Goal: Task Accomplishment & Management: Manage account settings

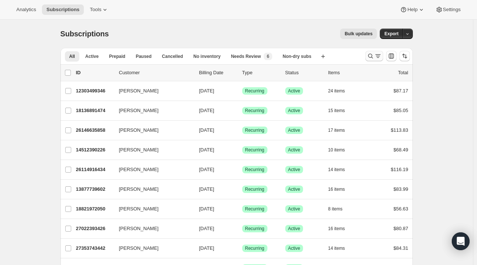
click at [374, 55] on icon "Search and filter results" at bounding box center [370, 55] width 7 height 7
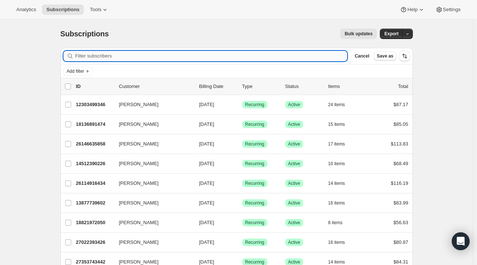
click at [144, 56] on input "Filter subscribers" at bounding box center [211, 56] width 272 height 10
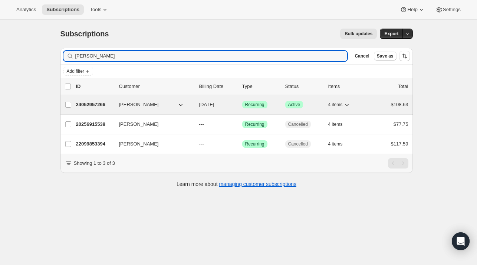
type input "[PERSON_NAME]"
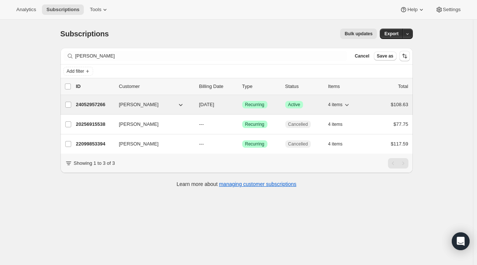
click at [91, 101] on p "24052957266" at bounding box center [94, 104] width 37 height 7
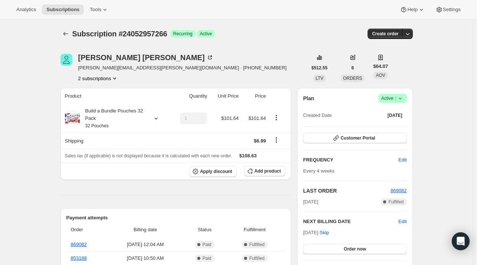
click at [101, 79] on button "2 subscriptions" at bounding box center [98, 78] width 40 height 7
click at [104, 89] on span "22099853394" at bounding box center [101, 91] width 52 height 7
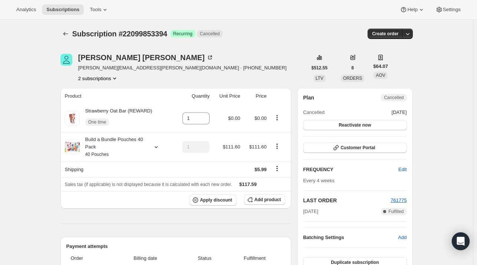
click at [101, 75] on button "2 subscriptions" at bounding box center [98, 78] width 40 height 7
click at [104, 100] on button "24052957266" at bounding box center [100, 105] width 56 height 12
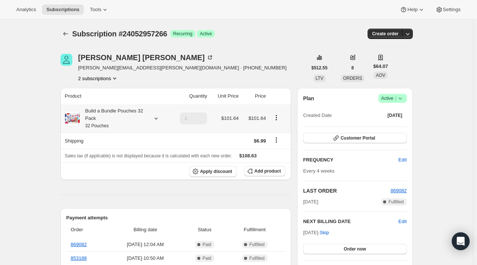
click at [159, 118] on icon at bounding box center [155, 118] width 7 height 7
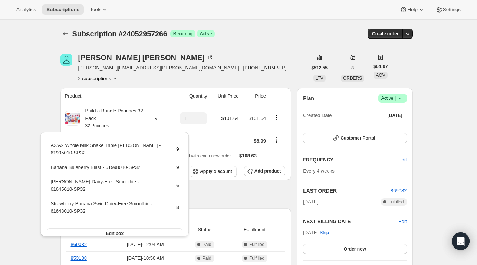
drag, startPoint x: 31, startPoint y: 85, endPoint x: 0, endPoint y: 2, distance: 88.7
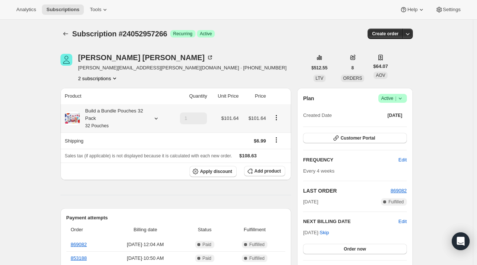
click at [154, 118] on icon at bounding box center [155, 118] width 7 height 7
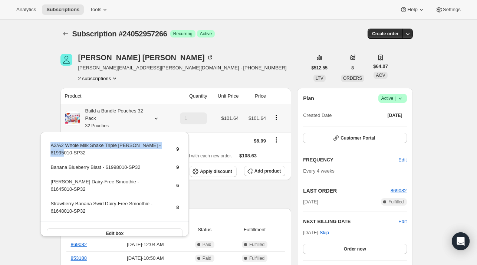
drag, startPoint x: 64, startPoint y: 157, endPoint x: 47, endPoint y: 146, distance: 19.9
click at [47, 146] on div "A2/A2 Whole Milk Shake Triple [PERSON_NAME] - 61995010-SP32 9 Banana Blueberry …" at bounding box center [114, 188] width 148 height 113
copy tbody "A2/A2 Whole Milk Shake Triple [PERSON_NAME] - 61995010-SP32"
click at [276, 172] on span "Add product" at bounding box center [267, 171] width 26 height 6
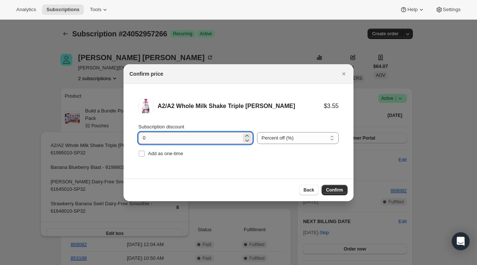
click at [172, 140] on input "0" at bounding box center [189, 138] width 103 height 12
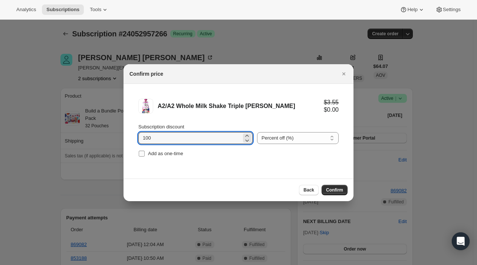
type input "100"
click at [165, 148] on label "Add as one-time" at bounding box center [160, 153] width 45 height 10
click at [145, 151] on input "Add as one-time" at bounding box center [142, 154] width 6 height 6
checkbox input "true"
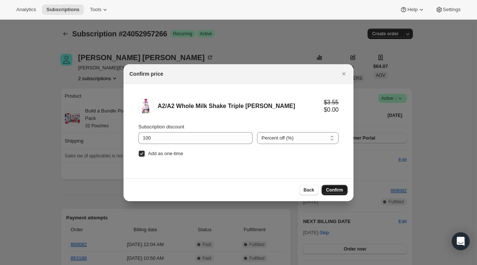
click at [327, 187] on span "Confirm" at bounding box center [334, 190] width 17 height 6
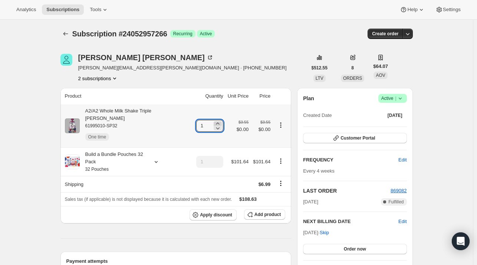
click at [214, 120] on icon at bounding box center [217, 123] width 7 height 7
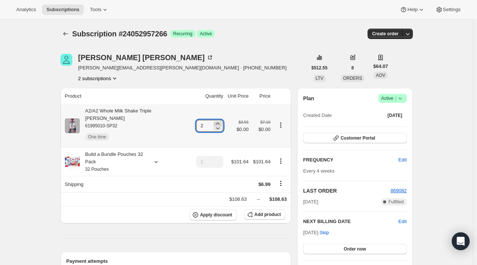
click at [214, 120] on icon at bounding box center [217, 123] width 7 height 7
type input "3"
click at [158, 158] on icon at bounding box center [155, 161] width 7 height 7
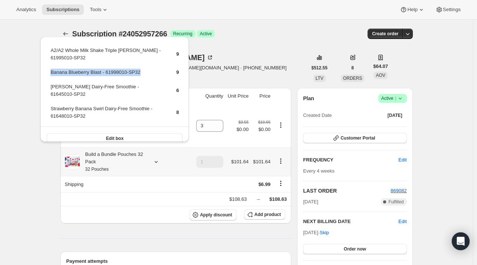
drag, startPoint x: 103, startPoint y: 73, endPoint x: 57, endPoint y: 74, distance: 46.0
click at [53, 75] on td "Banana Blueberry Blast - 61998010-SP32" at bounding box center [107, 75] width 114 height 14
drag, startPoint x: 58, startPoint y: 73, endPoint x: 110, endPoint y: 60, distance: 53.6
click at [110, 60] on td "A2/A2 Whole Milk Shake Triple [PERSON_NAME] - 61995010-SP32" at bounding box center [107, 56] width 114 height 21
drag, startPoint x: 147, startPoint y: 72, endPoint x: 49, endPoint y: 70, distance: 97.2
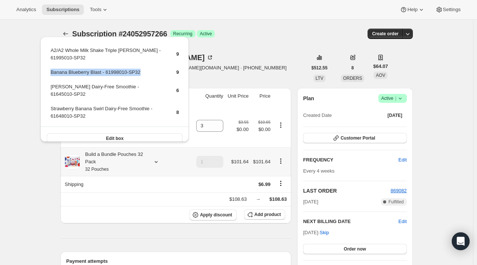
click at [49, 70] on table "A2/A2 Whole Milk Shake Triple [PERSON_NAME] - 61995010-SP32 9 Banana Blueberry …" at bounding box center [114, 86] width 131 height 81
copy td "Banana Blueberry Blast - 61998010-SP32"
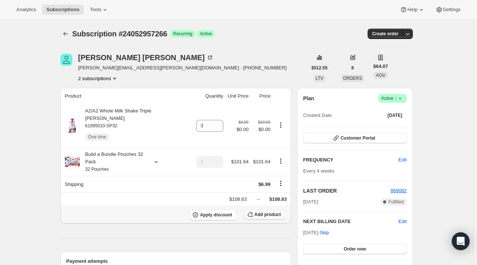
click at [270, 211] on span "Add product" at bounding box center [267, 214] width 26 height 6
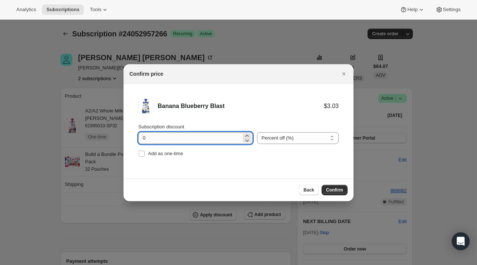
click at [171, 139] on input "0" at bounding box center [189, 138] width 103 height 12
type input "100"
click at [167, 151] on span "Add as one-time" at bounding box center [165, 154] width 35 height 6
click at [145, 151] on input "Add as one-time" at bounding box center [142, 154] width 6 height 6
checkbox input "true"
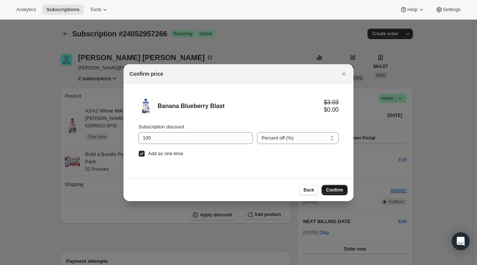
click at [330, 190] on span "Confirm" at bounding box center [334, 190] width 17 height 6
type input "1"
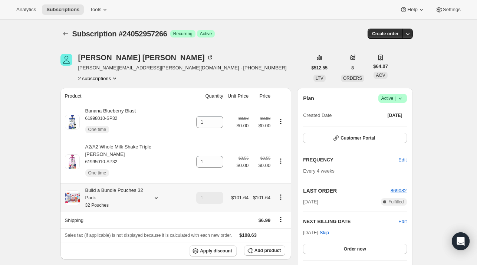
drag, startPoint x: 62, startPoint y: 199, endPoint x: 51, endPoint y: 199, distance: 11.1
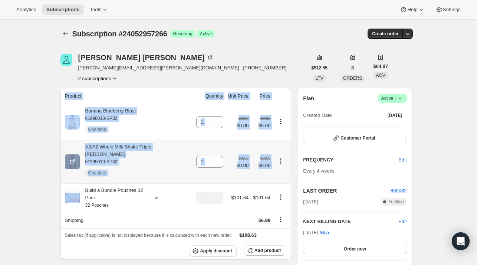
click at [177, 150] on div "A2/A2 Whole Milk Shake Triple [PERSON_NAME] 61995010-SP32 One time" at bounding box center [128, 161] width 127 height 37
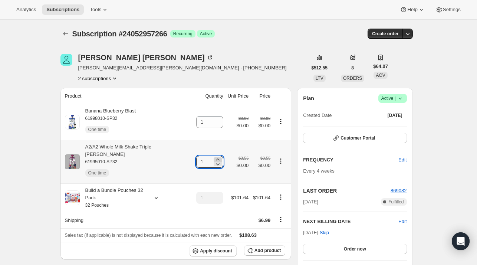
click at [214, 156] on icon at bounding box center [217, 159] width 7 height 7
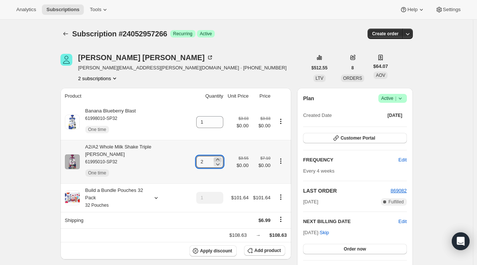
click at [214, 156] on icon at bounding box center [217, 159] width 7 height 7
click at [214, 160] on icon at bounding box center [217, 163] width 7 height 7
type input "3"
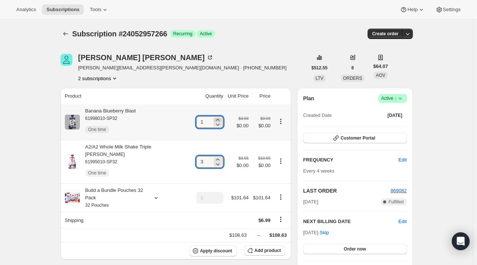
click at [214, 119] on icon at bounding box center [217, 119] width 7 height 7
click at [214, 127] on icon at bounding box center [217, 124] width 7 height 7
type input "3"
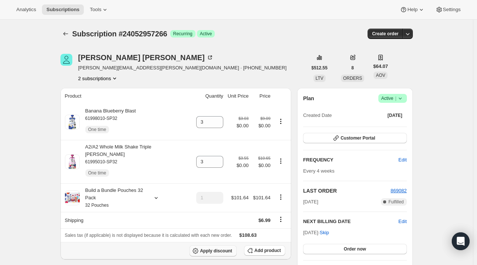
click at [230, 248] on span "Apply discount" at bounding box center [216, 251] width 32 height 6
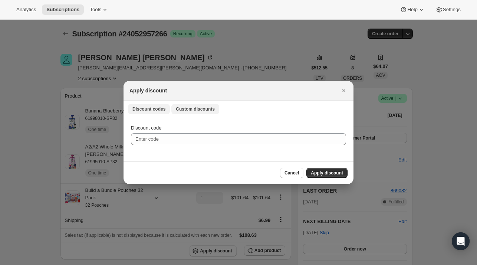
click at [198, 110] on span "Custom discounts" at bounding box center [195, 109] width 39 height 6
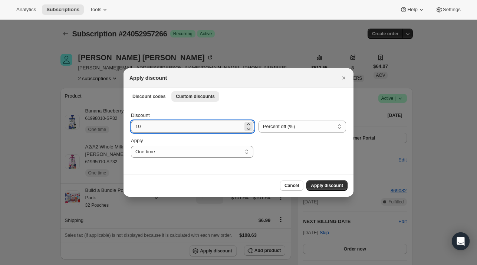
click at [166, 126] on input "10" at bounding box center [187, 127] width 112 height 12
type input "15"
click at [336, 188] on span "Apply discount" at bounding box center [327, 186] width 32 height 6
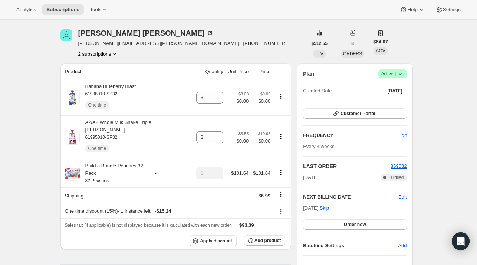
scroll to position [37, 0]
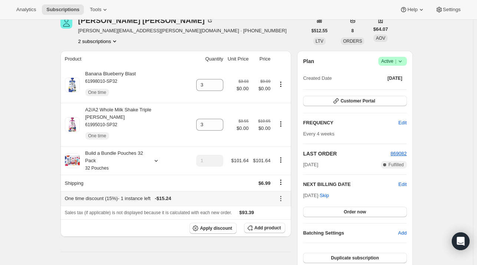
click at [279, 195] on icon at bounding box center [280, 198] width 7 height 7
click at [277, 207] on span "Edit" at bounding box center [277, 206] width 8 height 6
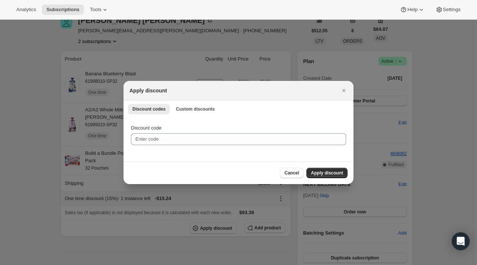
scroll to position [0, 0]
click at [204, 109] on span "Custom discounts" at bounding box center [195, 109] width 39 height 6
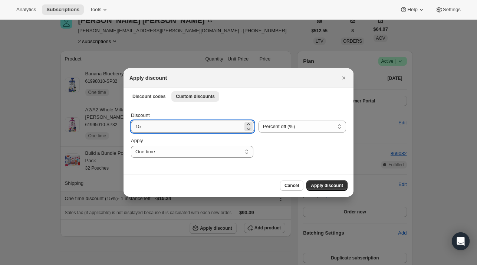
click at [168, 125] on input "15" at bounding box center [187, 127] width 112 height 12
type input "1"
type input "20"
click at [330, 187] on span "Apply discount" at bounding box center [327, 186] width 32 height 6
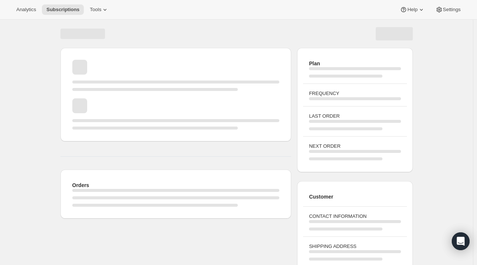
scroll to position [37, 0]
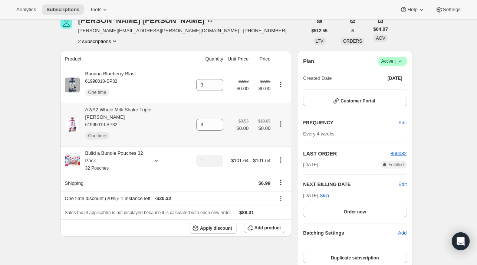
drag, startPoint x: 157, startPoint y: 109, endPoint x: 175, endPoint y: 100, distance: 20.8
click at [157, 109] on div "A2/A2 Whole Milk Shake Triple [PERSON_NAME] 61995010-SP32 One time" at bounding box center [136, 124] width 112 height 37
click at [214, 83] on icon at bounding box center [217, 82] width 7 height 7
type input "4"
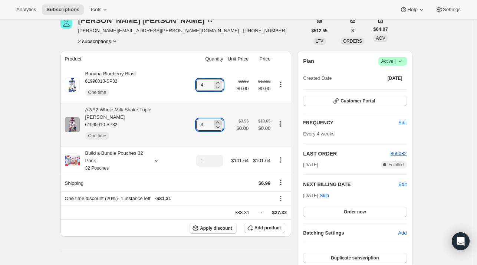
click at [214, 119] on icon at bounding box center [217, 122] width 7 height 7
type input "4"
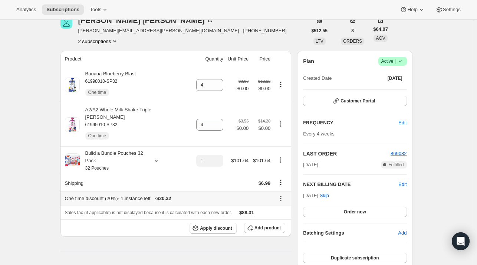
click at [282, 195] on icon at bounding box center [280, 198] width 7 height 7
click at [283, 205] on span "Edit" at bounding box center [282, 205] width 18 height 7
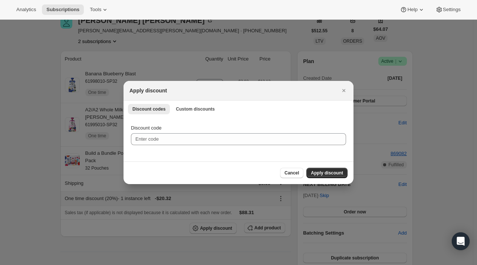
scroll to position [0, 0]
click at [193, 111] on span "Custom discounts" at bounding box center [195, 109] width 39 height 6
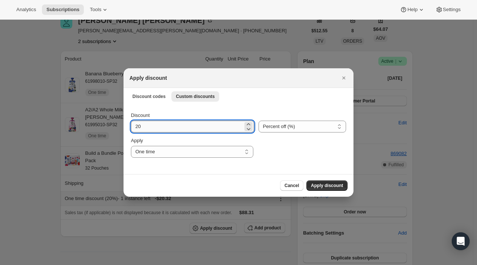
click at [160, 121] on input "20" at bounding box center [187, 127] width 112 height 12
type input "25"
click at [319, 184] on span "Apply discount" at bounding box center [327, 186] width 32 height 6
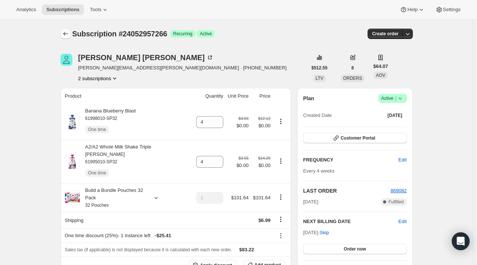
click at [71, 34] on button "Subscriptions" at bounding box center [65, 34] width 10 height 10
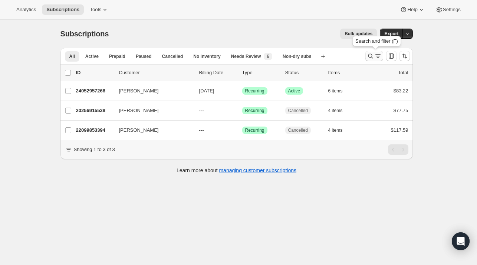
click at [377, 57] on icon "Search and filter results" at bounding box center [377, 55] width 7 height 7
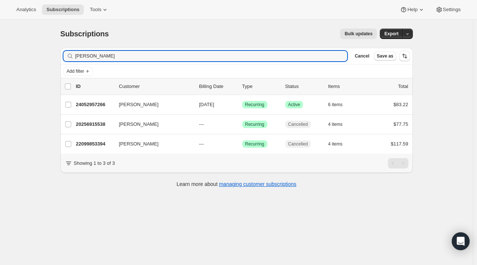
drag, startPoint x: 104, startPoint y: 69, endPoint x: 75, endPoint y: 61, distance: 29.5
click at [73, 64] on div "Filter subscribers [PERSON_NAME] Clear Cancel Save as" at bounding box center [236, 56] width 352 height 16
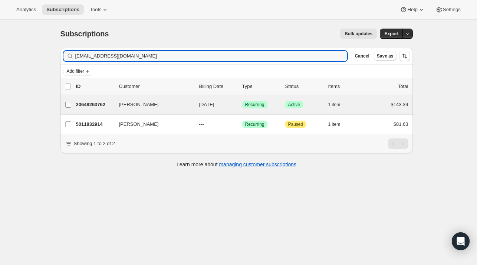
type input "[EMAIL_ADDRESS][DOMAIN_NAME]"
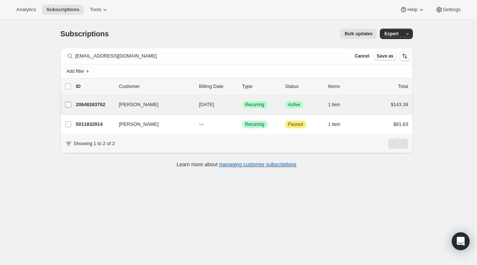
click at [70, 102] on input "[PERSON_NAME]" at bounding box center [68, 105] width 6 height 6
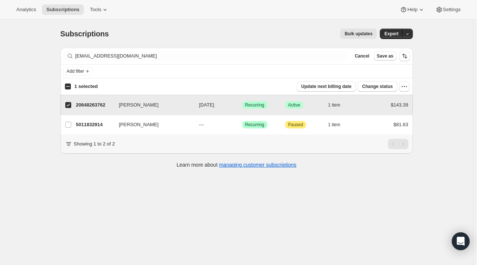
click at [73, 104] on label "[PERSON_NAME]" at bounding box center [68, 104] width 16 height 19
click at [71, 104] on input "[PERSON_NAME]" at bounding box center [68, 105] width 6 height 6
checkbox input "false"
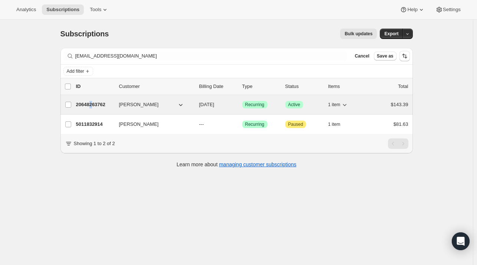
click at [93, 106] on p "20648263762" at bounding box center [94, 104] width 37 height 7
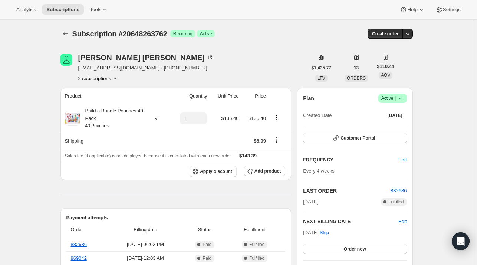
click at [104, 79] on button "2 subscriptions" at bounding box center [98, 78] width 40 height 7
click at [104, 99] on button "5011832914" at bounding box center [100, 105] width 56 height 12
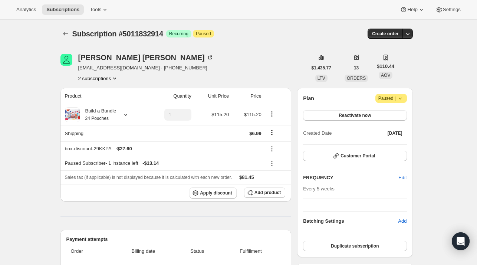
click at [105, 79] on button "2 subscriptions" at bounding box center [98, 78] width 40 height 7
click at [109, 93] on span "20648263762" at bounding box center [100, 91] width 49 height 7
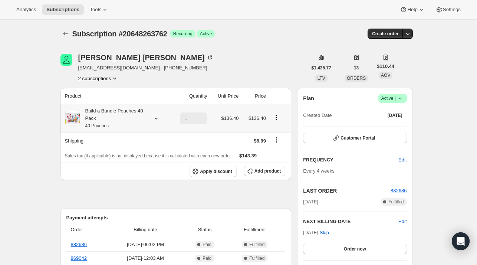
click at [157, 118] on icon at bounding box center [155, 119] width 3 height 2
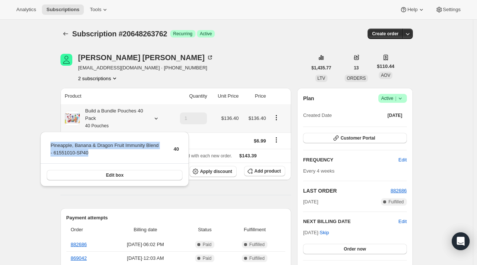
drag, startPoint x: 89, startPoint y: 152, endPoint x: 55, endPoint y: 147, distance: 34.1
click at [47, 145] on div "Pineapple, Banana & Dragon Fruit Immunity Blend - 61551010-SP40 40 Edit box" at bounding box center [114, 159] width 148 height 55
copy tbody "Pineapple, Banana & Dragon Fruit Immunity Blend - 61551010-SP40"
drag, startPoint x: 231, startPoint y: 52, endPoint x: 241, endPoint y: 144, distance: 91.9
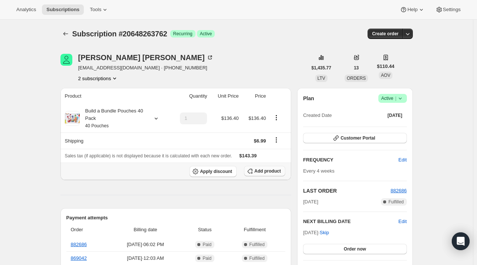
click at [273, 174] on span "Add product" at bounding box center [267, 171] width 26 height 6
click at [226, 171] on span "Apply discount" at bounding box center [216, 171] width 32 height 6
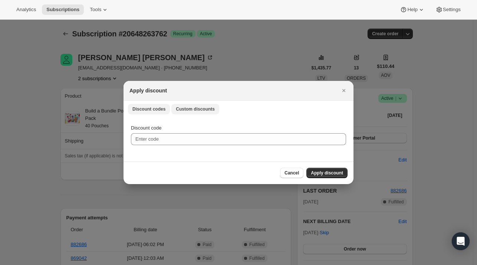
click at [181, 109] on span "Custom discounts" at bounding box center [195, 109] width 39 height 6
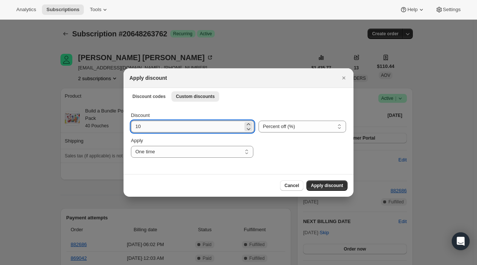
click at [154, 131] on input "10" at bounding box center [187, 127] width 112 height 12
type input "15"
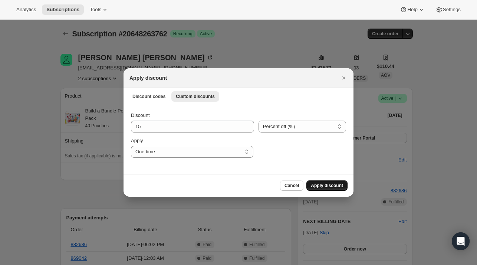
click at [329, 185] on span "Apply discount" at bounding box center [327, 186] width 32 height 6
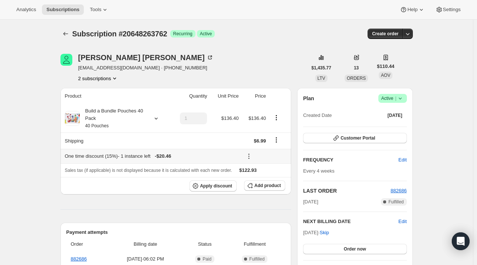
click at [251, 157] on icon at bounding box center [248, 155] width 7 height 7
click at [264, 173] on span "Edit" at bounding box center [263, 170] width 8 height 6
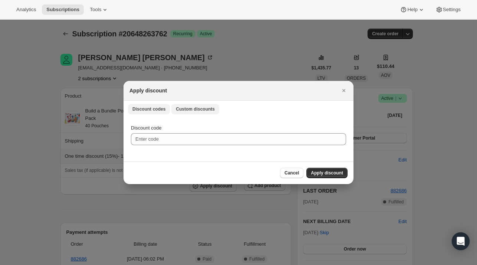
click at [200, 108] on span "Custom discounts" at bounding box center [195, 109] width 39 height 6
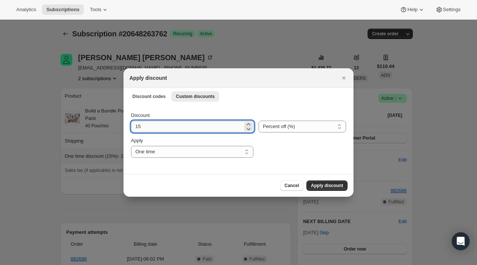
click at [168, 126] on input "15" at bounding box center [187, 127] width 112 height 12
type input "10"
click at [320, 186] on span "Apply discount" at bounding box center [327, 186] width 32 height 6
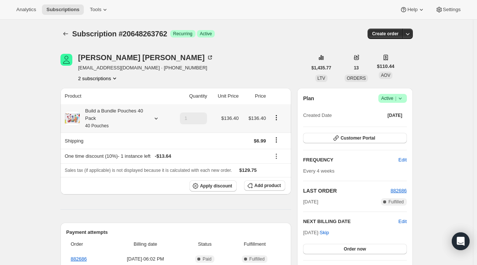
click at [157, 119] on icon at bounding box center [155, 119] width 3 height 2
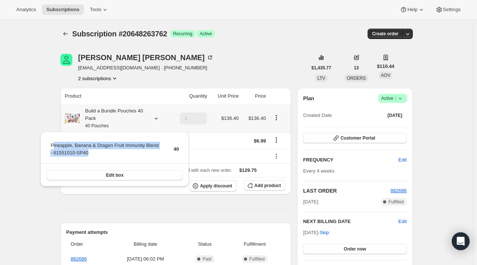
drag, startPoint x: 59, startPoint y: 153, endPoint x: 52, endPoint y: 147, distance: 10.0
click at [52, 147] on td "Pineapple, Banana & Dragon Fruit Immunity Blend - 61551010-SP40" at bounding box center [105, 151] width 111 height 21
drag, startPoint x: 62, startPoint y: 128, endPoint x: 90, endPoint y: 152, distance: 37.0
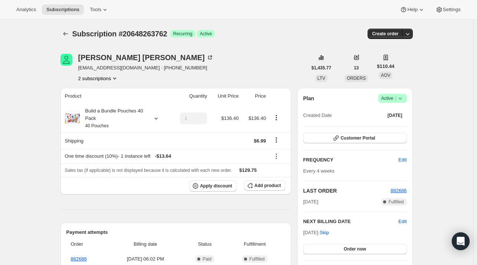
click at [147, 116] on div "Build a Bundle Pouches 40 Pack 40 Pouches" at bounding box center [113, 118] width 67 height 22
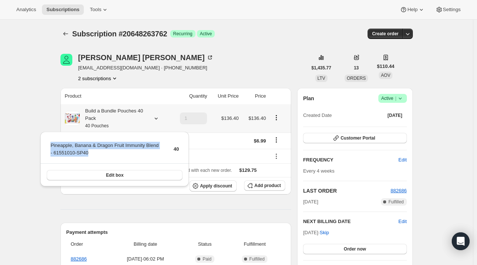
drag, startPoint x: 95, startPoint y: 149, endPoint x: 54, endPoint y: 145, distance: 40.9
click at [46, 145] on div "Pineapple, Banana & Dragon Fruit Immunity Blend - 61551010-SP40 40 Edit box" at bounding box center [114, 159] width 148 height 55
copy tbody "Pineapple, Banana & Dragon Fruit Immunity Blend - 61551010-SP40"
click at [260, 185] on span "Add product" at bounding box center [267, 186] width 26 height 6
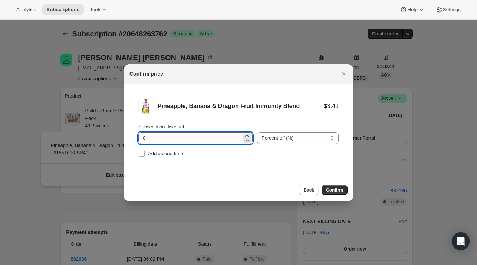
click at [165, 138] on input "0" at bounding box center [189, 138] width 103 height 12
type input "100"
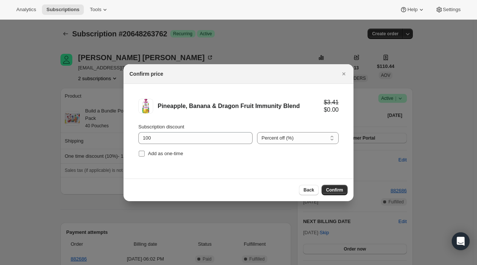
click at [141, 153] on input "Add as one-time" at bounding box center [142, 154] width 6 height 6
checkbox input "true"
click at [331, 187] on span "Confirm" at bounding box center [334, 190] width 17 height 6
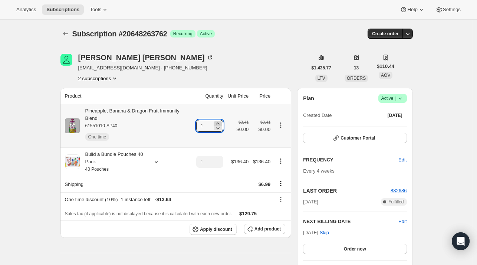
click at [216, 121] on div at bounding box center [218, 123] width 8 height 4
type input "2"
click at [281, 196] on icon at bounding box center [280, 199] width 7 height 7
click at [280, 208] on span "Edit" at bounding box center [278, 207] width 8 height 6
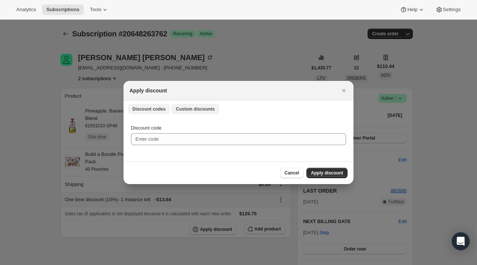
click at [201, 111] on span "Custom discounts" at bounding box center [195, 109] width 39 height 6
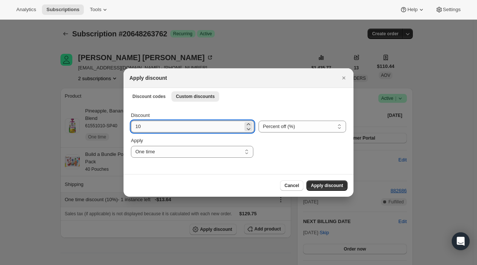
click at [177, 126] on input "10" at bounding box center [187, 127] width 112 height 12
type input "15"
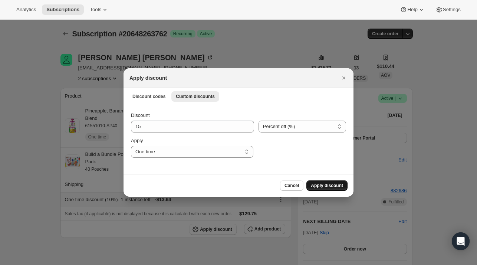
click at [332, 181] on button "Apply discount" at bounding box center [326, 185] width 41 height 10
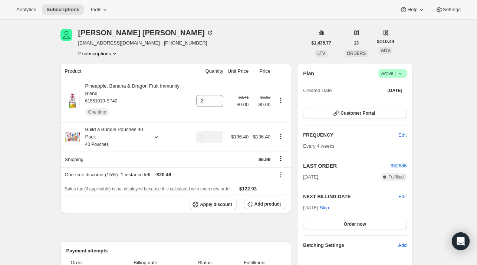
scroll to position [37, 0]
